Goal: Entertainment & Leisure: Consume media (video, audio)

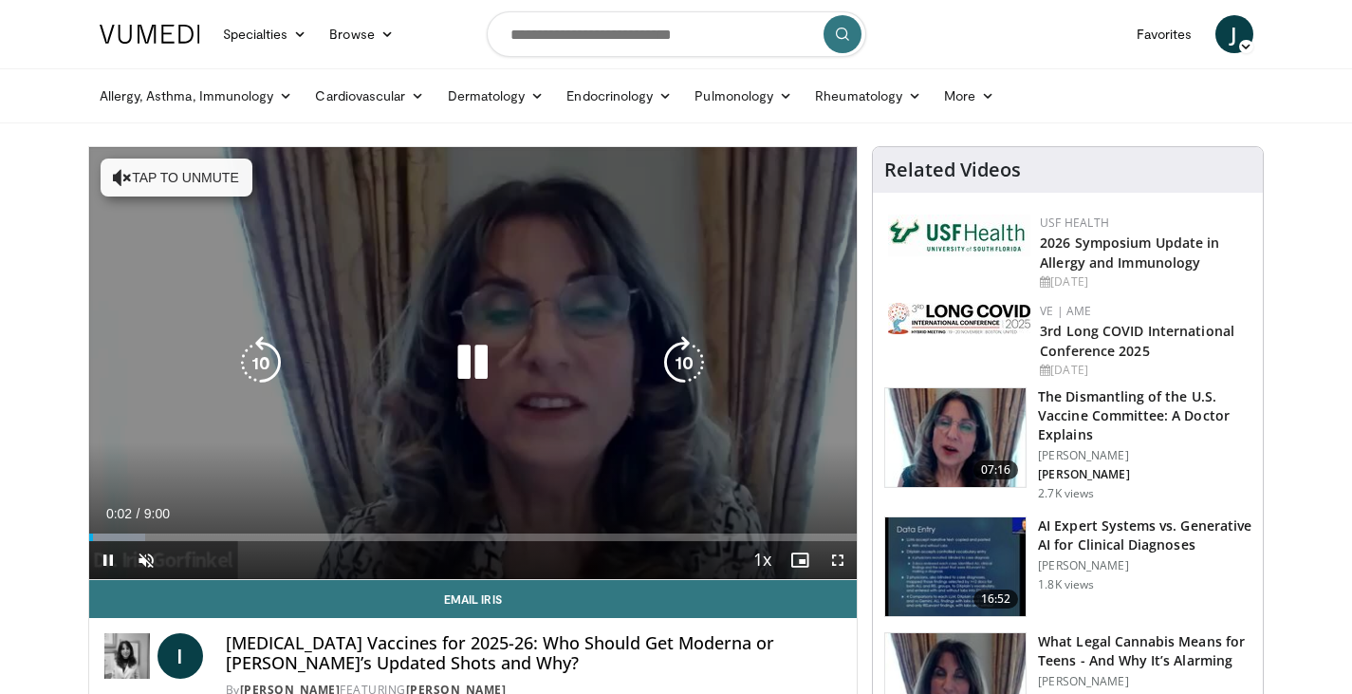
click at [240, 188] on button "Tap to unmute" at bounding box center [177, 177] width 152 height 38
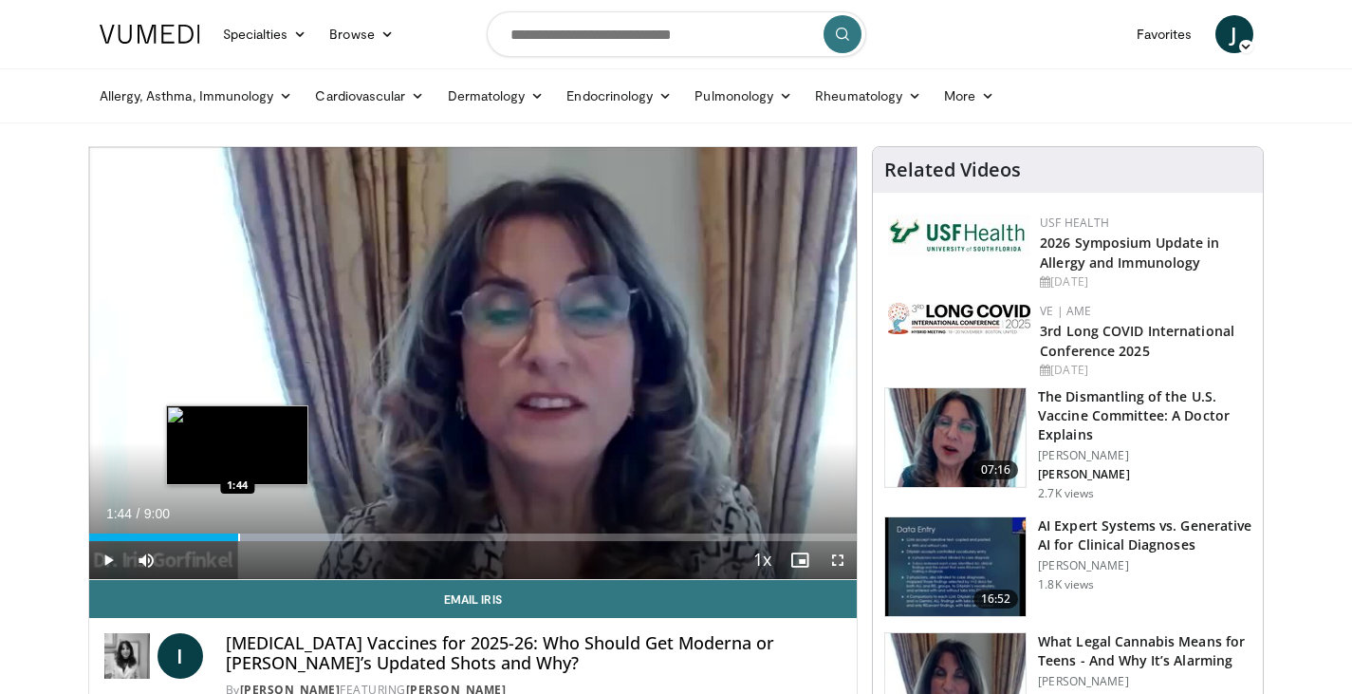
drag, startPoint x: 251, startPoint y: 536, endPoint x: 236, endPoint y: 537, distance: 14.3
click at [236, 537] on div "Loaded : 33.01% 1:46 1:44" at bounding box center [473, 537] width 769 height 8
drag, startPoint x: 240, startPoint y: 540, endPoint x: 230, endPoint y: 540, distance: 10.4
click at [231, 540] on div "Progress Bar" at bounding box center [232, 537] width 2 height 8
click at [229, 536] on div "Progress Bar" at bounding box center [230, 537] width 2 height 8
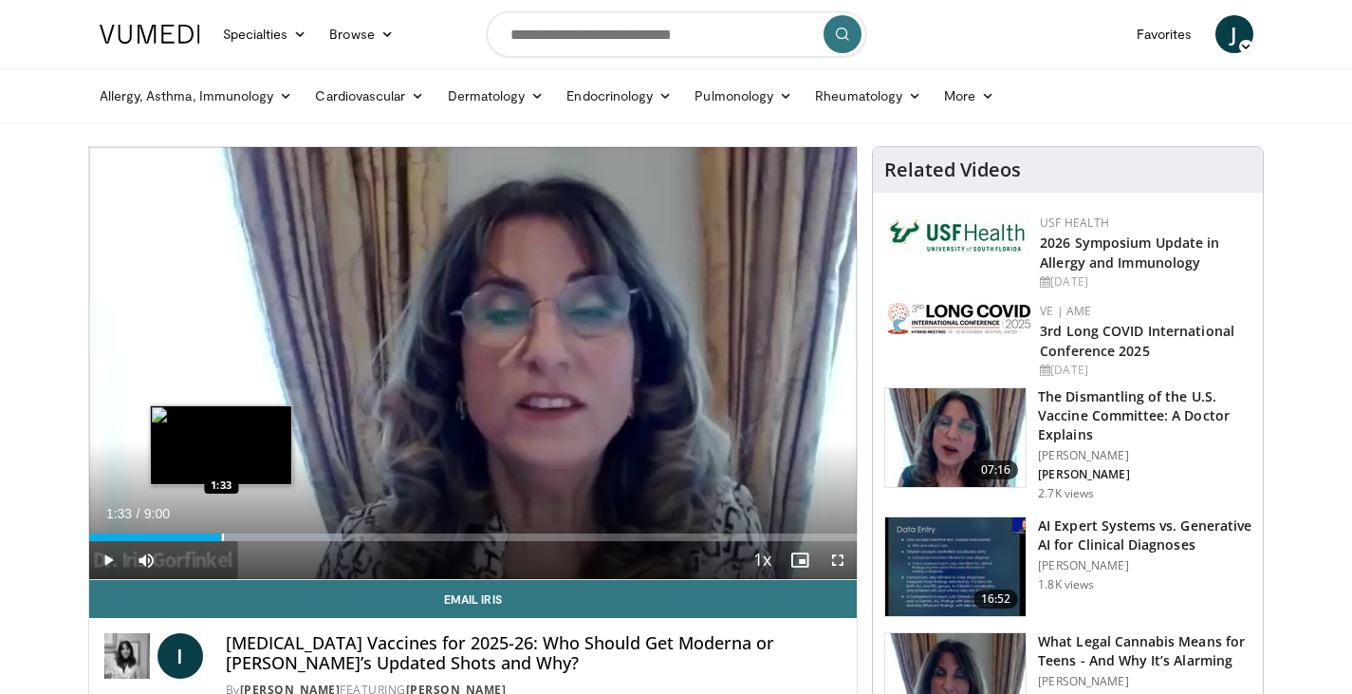
drag, startPoint x: 232, startPoint y: 538, endPoint x: 221, endPoint y: 536, distance: 11.5
click at [222, 536] on div "Progress Bar" at bounding box center [223, 537] width 2 height 8
